Goal: Information Seeking & Learning: Check status

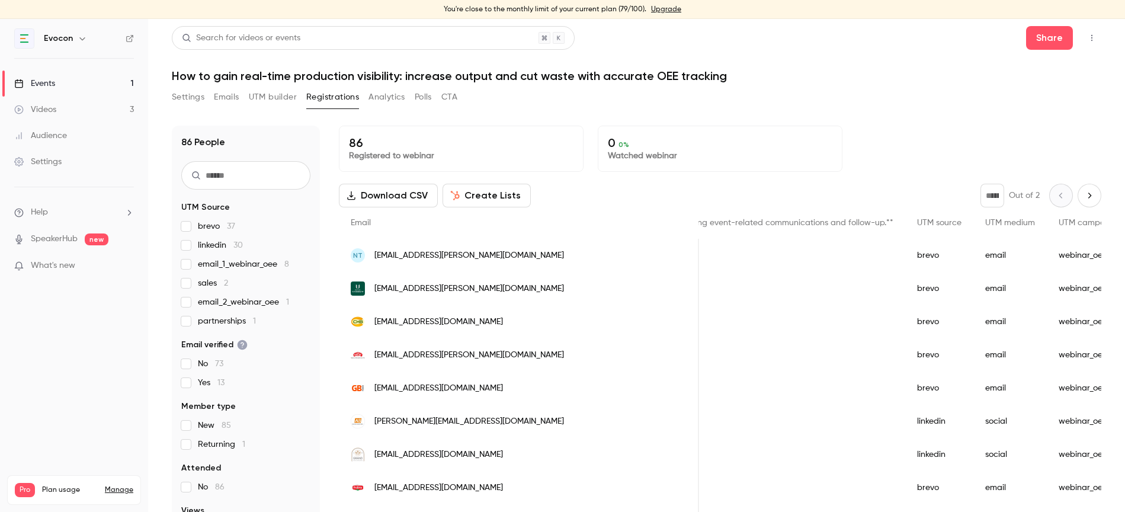
click at [68, 86] on link "Events 1" at bounding box center [74, 84] width 148 height 26
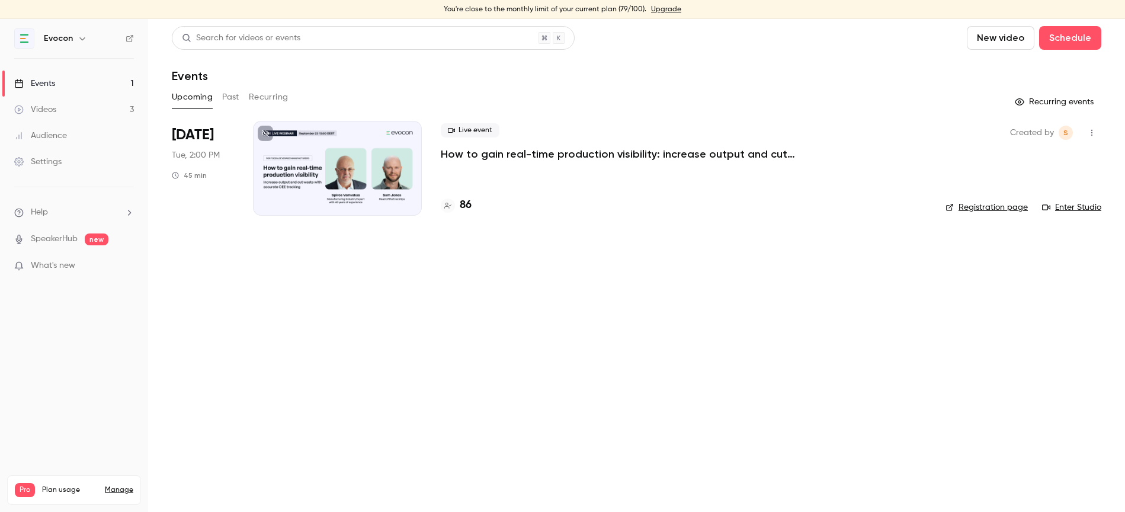
click at [506, 148] on p "How to gain real-time production visibility: increase output and cut waste with…" at bounding box center [618, 154] width 355 height 14
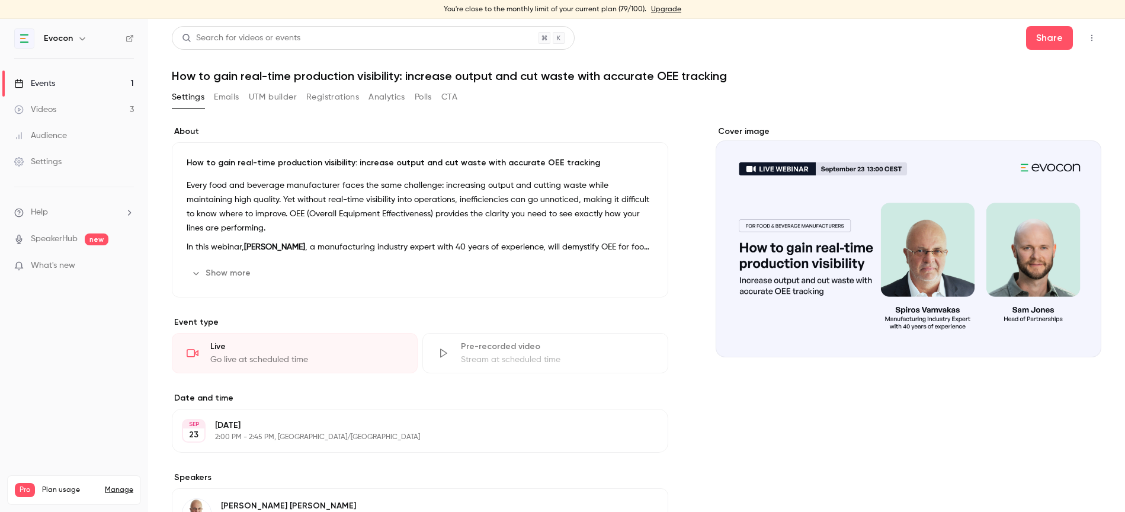
click at [336, 97] on button "Registrations" at bounding box center [332, 97] width 53 height 19
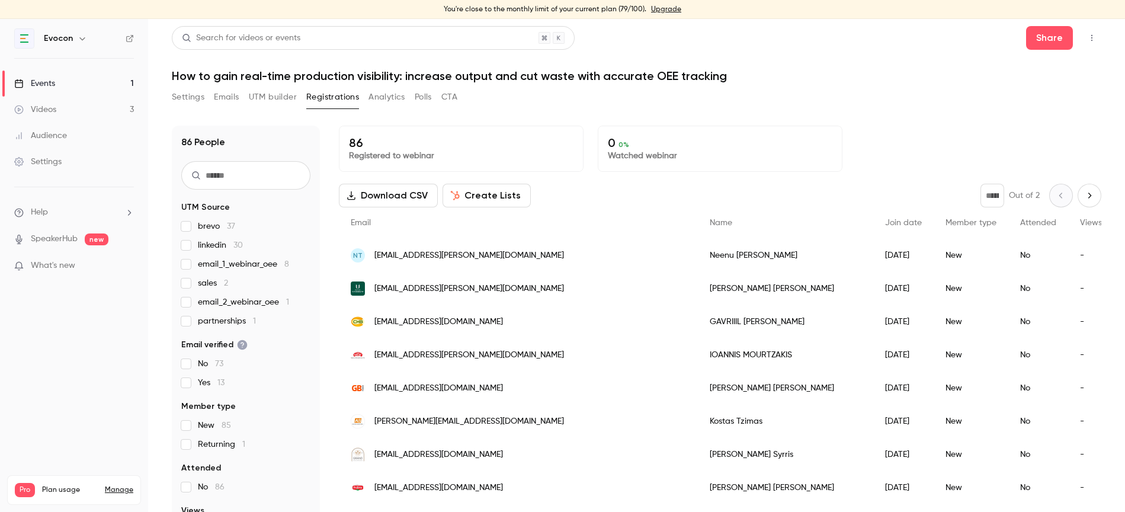
click at [223, 92] on button "Emails" at bounding box center [226, 97] width 25 height 19
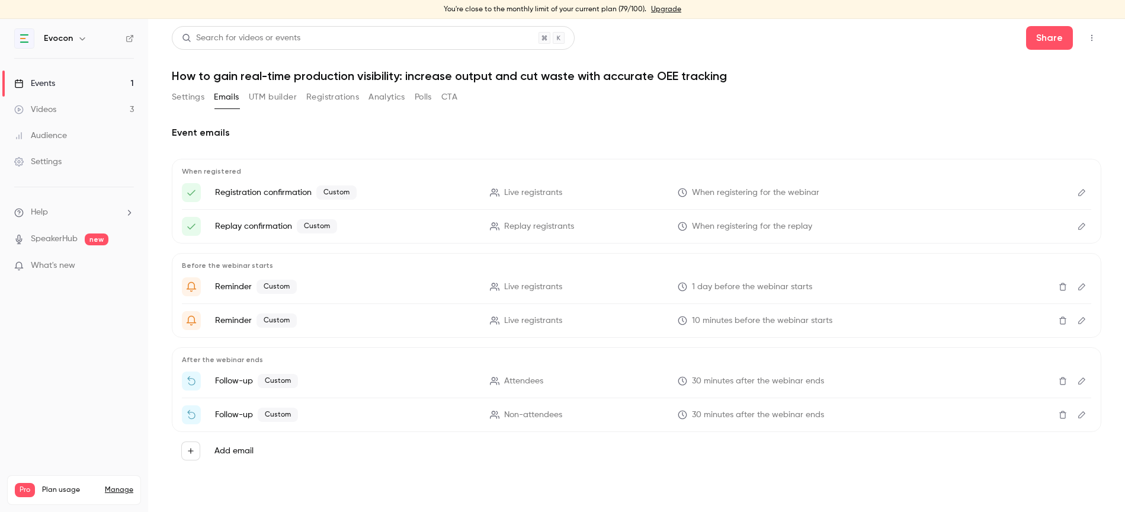
click at [1079, 375] on button "Edit" at bounding box center [1081, 380] width 19 height 19
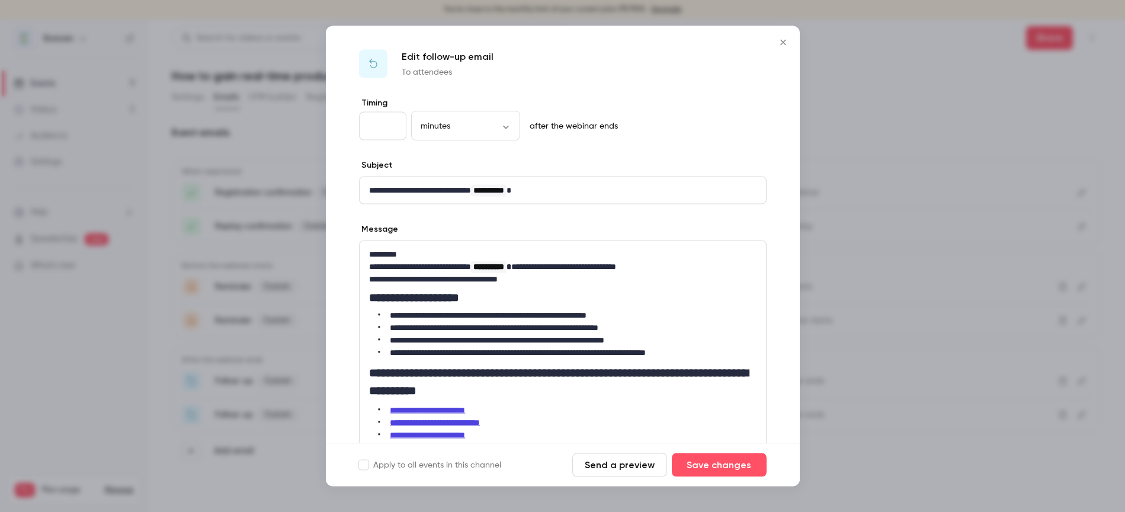
click at [778, 44] on icon "Close" at bounding box center [783, 42] width 14 height 9
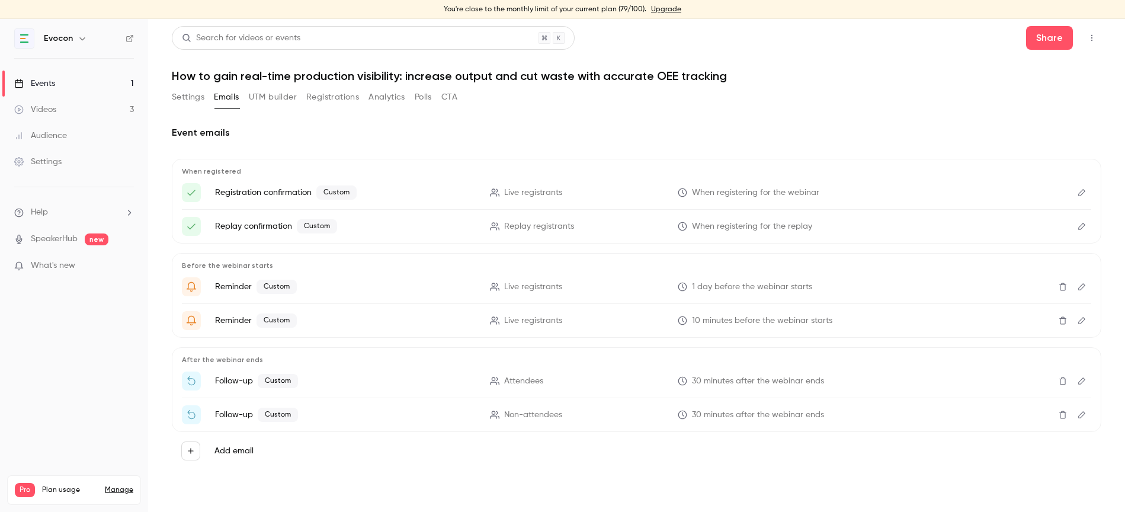
click at [1082, 411] on icon "Edit" at bounding box center [1081, 415] width 9 height 8
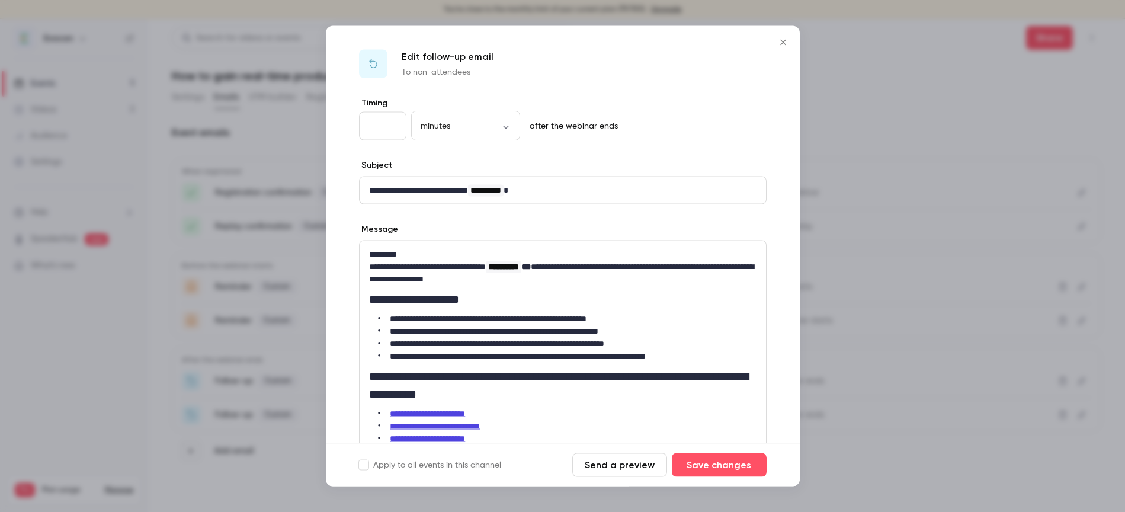
click at [784, 40] on icon "Close" at bounding box center [782, 42] width 5 height 5
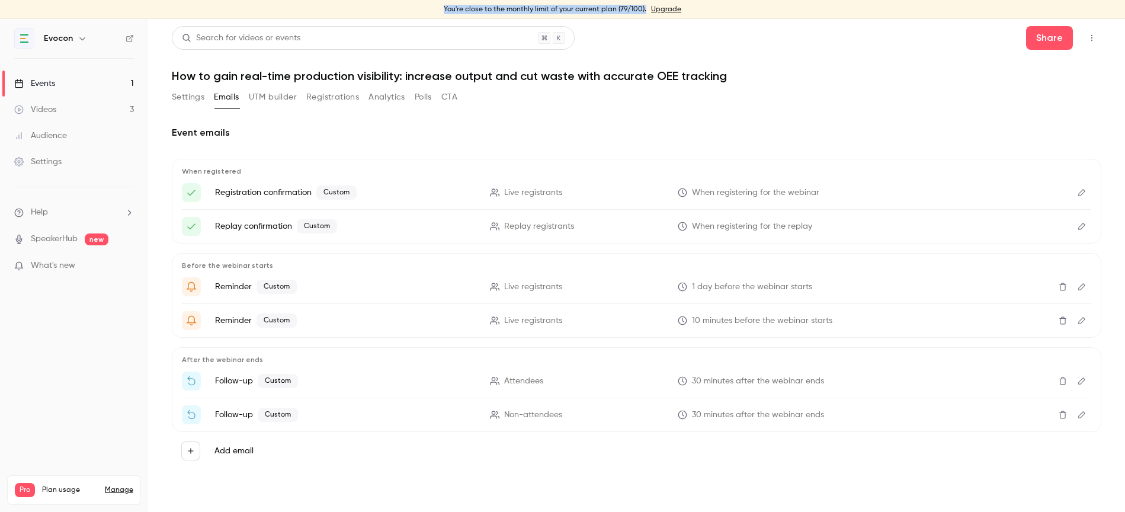
drag, startPoint x: 443, startPoint y: 9, endPoint x: 644, endPoint y: 9, distance: 200.8
click at [644, 9] on div "You're close to the monthly limit of your current plan (79/100). Upgrade" at bounding box center [562, 9] width 1125 height 19
click at [652, 24] on main "Search for videos or events Share How to gain real-time production visibility: …" at bounding box center [636, 265] width 977 height 493
click at [331, 101] on button "Registrations" at bounding box center [332, 97] width 53 height 19
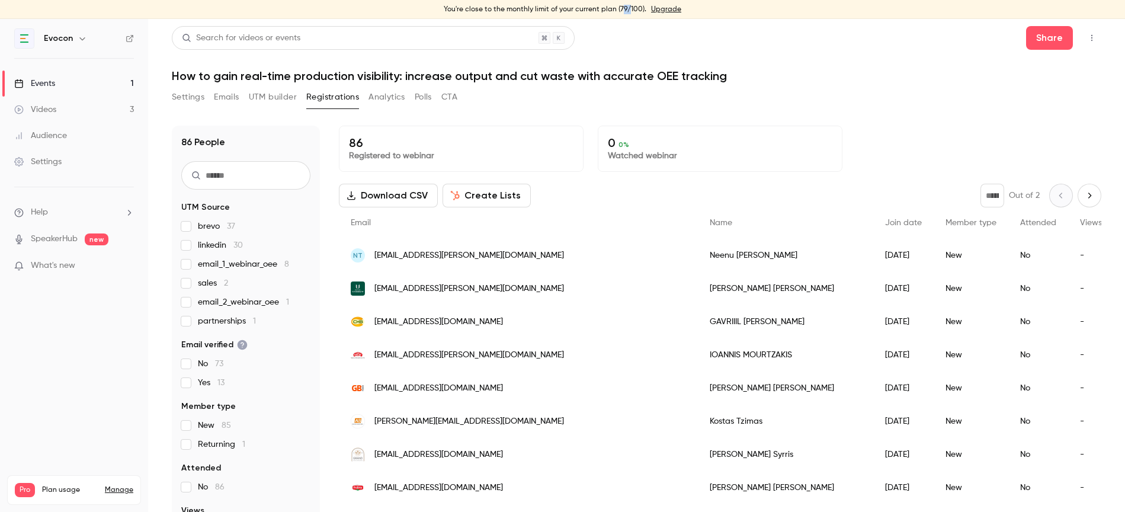
drag, startPoint x: 621, startPoint y: 7, endPoint x: 629, endPoint y: 7, distance: 8.3
click at [629, 7] on div "You're close to the monthly limit of your current plan (79/100). Upgrade" at bounding box center [562, 9] width 1125 height 19
click at [629, 44] on div "Search for videos or events Share" at bounding box center [637, 38] width 930 height 24
drag, startPoint x: 12, startPoint y: 478, endPoint x: 89, endPoint y: 478, distance: 76.4
click at [89, 478] on div "Pro Plan usage Manage Videos 3 / 90 Monthly registrants 79 / 100" at bounding box center [74, 490] width 134 height 30
